Goal: Task Accomplishment & Management: Manage account settings

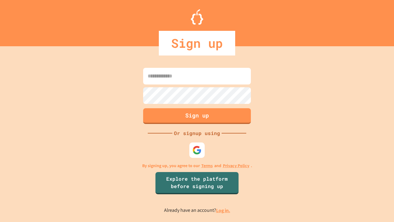
click at [223, 210] on link "Log in." at bounding box center [223, 210] width 14 height 6
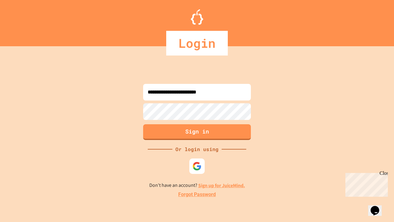
type input "**********"
